Goal: Find specific page/section

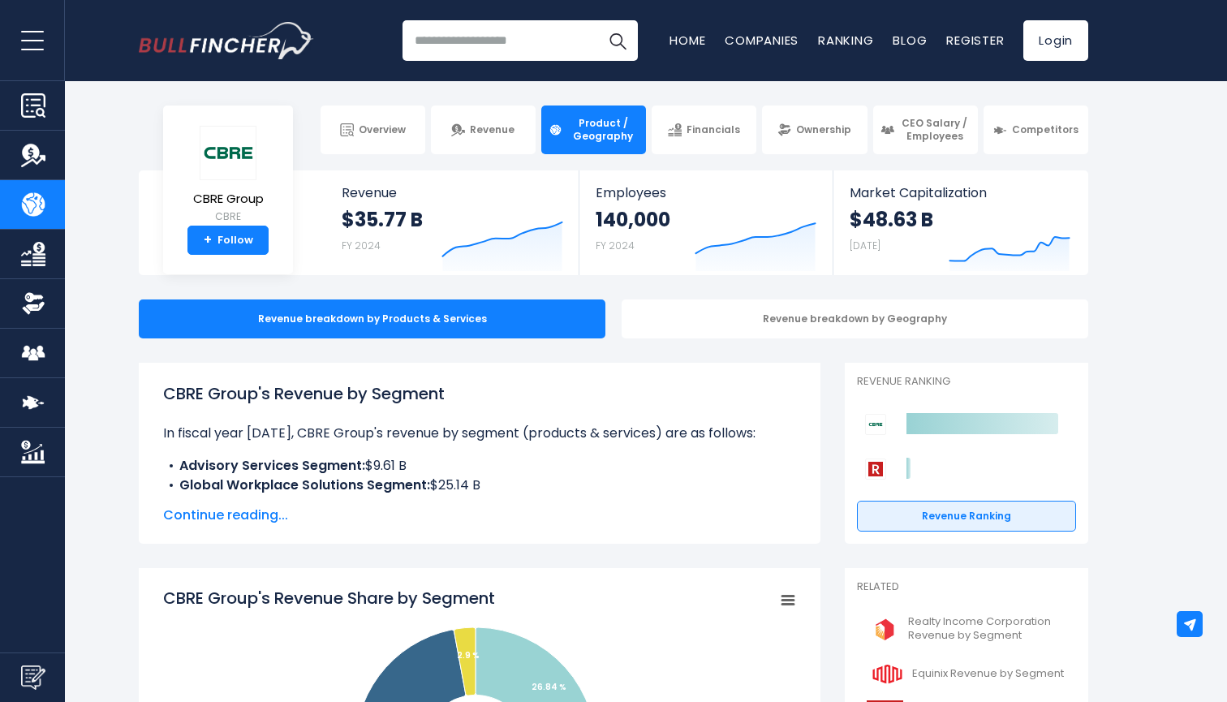
click at [497, 42] on input "search" at bounding box center [519, 40] width 235 height 41
type input "*"
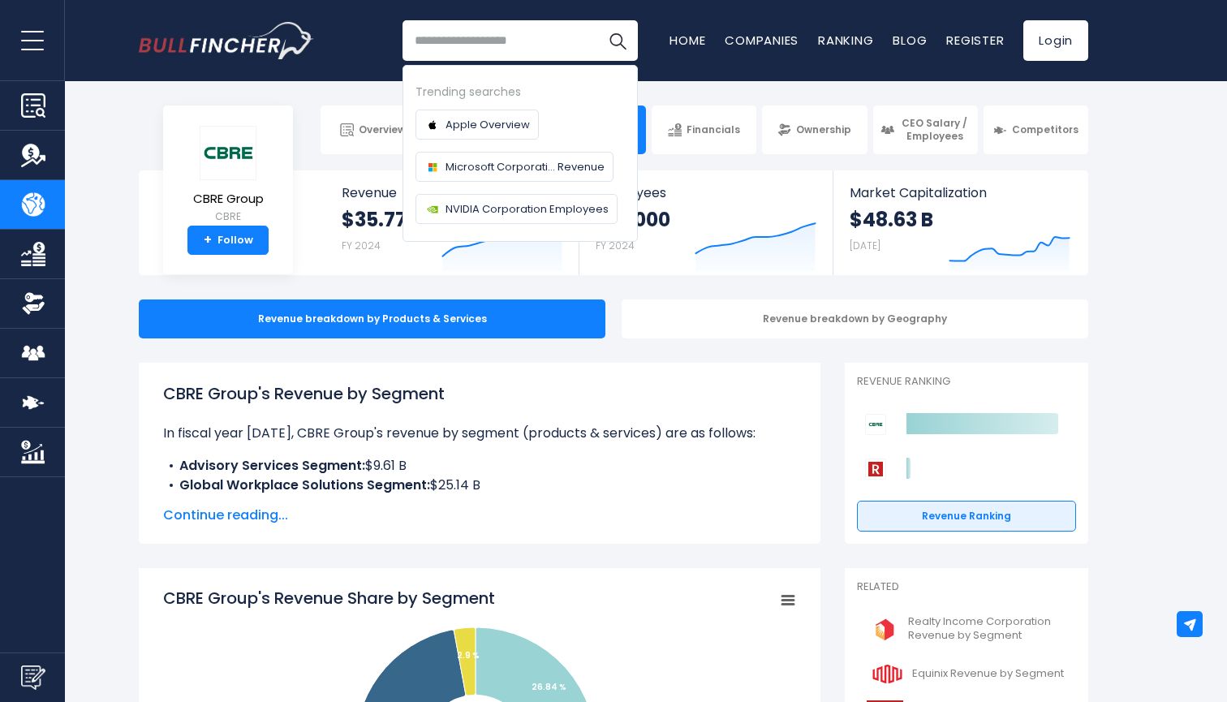
type input "*"
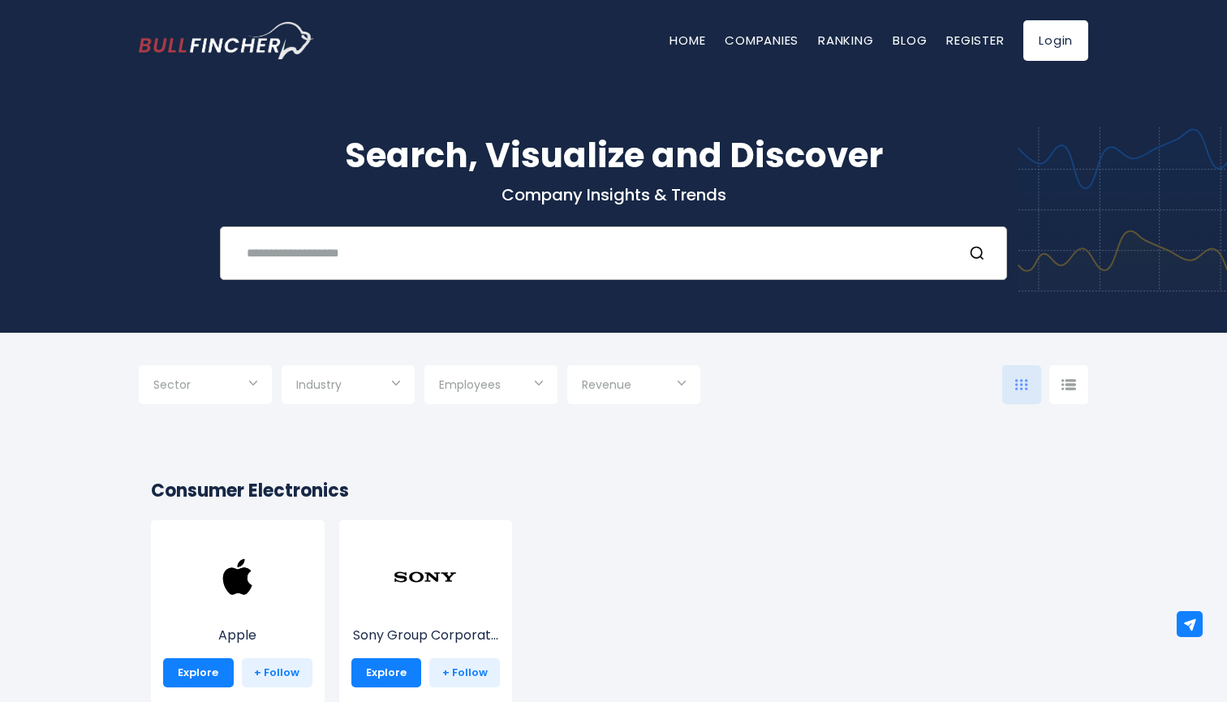
click at [411, 254] on input "text" at bounding box center [593, 253] width 712 height 30
type input "*******"
click at [854, 524] on div "Apple Explore + Follow Sony Group Corporat... Explore + Follow" at bounding box center [606, 620] width 940 height 200
